Goal: Task Accomplishment & Management: Use online tool/utility

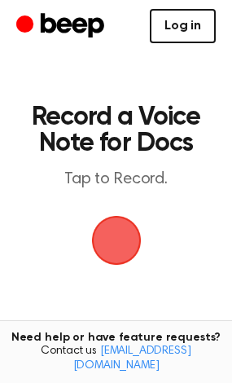
click at [178, 20] on link "Log in" at bounding box center [183, 26] width 66 height 34
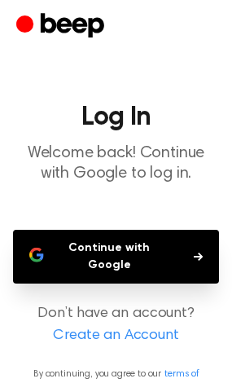
click at [145, 254] on button "Continue with Google" at bounding box center [116, 257] width 206 height 54
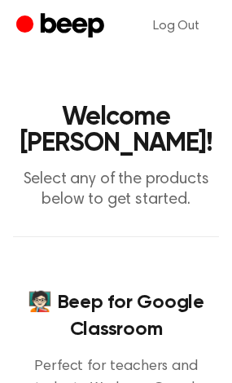
click at [84, 21] on icon "Beep" at bounding box center [73, 25] width 64 height 24
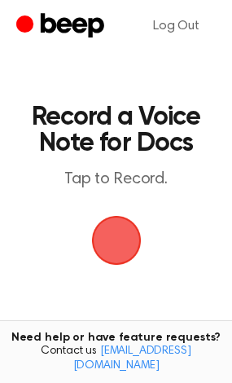
click at [111, 236] on span "button" at bounding box center [115, 240] width 55 height 55
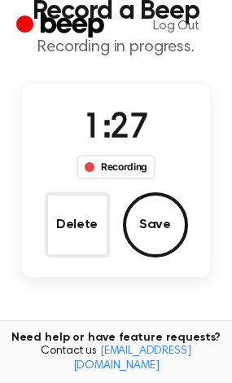
scroll to position [163, 0]
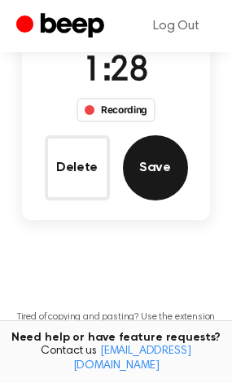
click at [155, 178] on button "Save" at bounding box center [155, 167] width 65 height 65
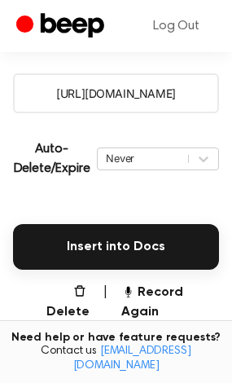
scroll to position [244, 0]
